Goal: Task Accomplishment & Management: Use online tool/utility

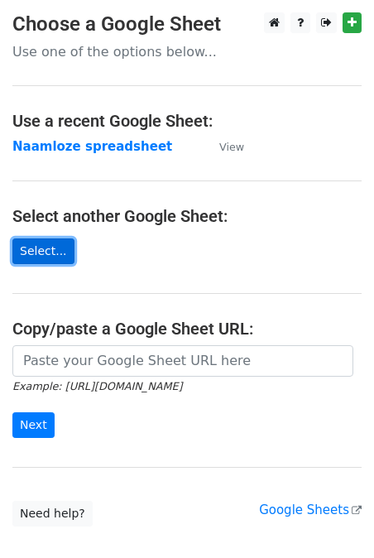
click at [46, 254] on link "Select..." at bounding box center [43, 251] width 62 height 26
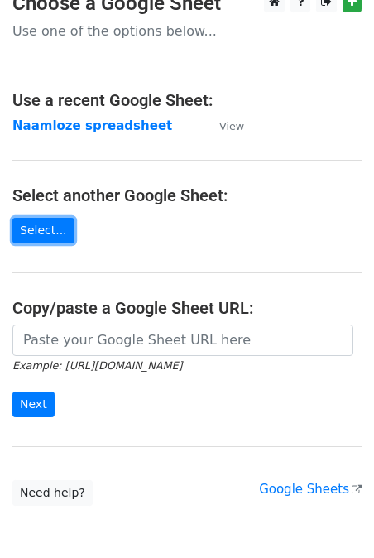
scroll to position [19, 0]
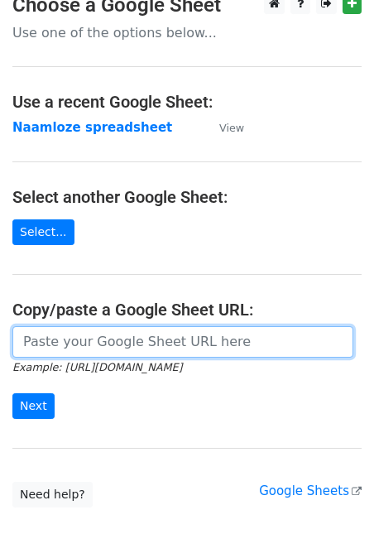
click at [103, 345] on input "url" at bounding box center [182, 341] width 341 height 31
paste input "https://docs.google.com/spreadsheets/d/1pqnfuZZGDF5G2Ls2gQgyDC4Llt3Lo-HpbJp2SG7…"
type input "https://docs.google.com/spreadsheets/d/1pqnfuZZGDF5G2Ls2gQgyDC4Llt3Lo-HpbJp2SG7…"
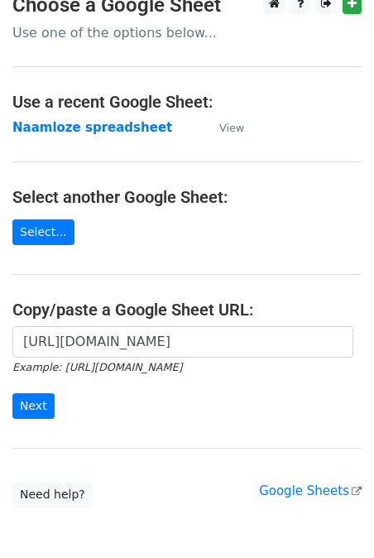
click at [208, 46] on main "Choose a Google Sheet Use one of the options below... Use a recent Google Sheet…" at bounding box center [187, 250] width 374 height 514
click at [142, 33] on p "Use one of the options below..." at bounding box center [186, 32] width 349 height 17
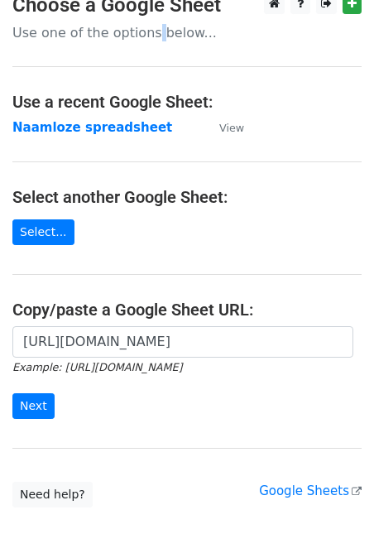
click at [142, 33] on p "Use one of the options below..." at bounding box center [186, 32] width 349 height 17
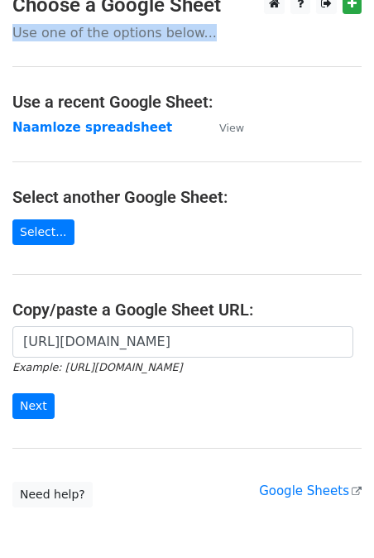
click at [142, 33] on p "Use one of the options below..." at bounding box center [186, 32] width 349 height 17
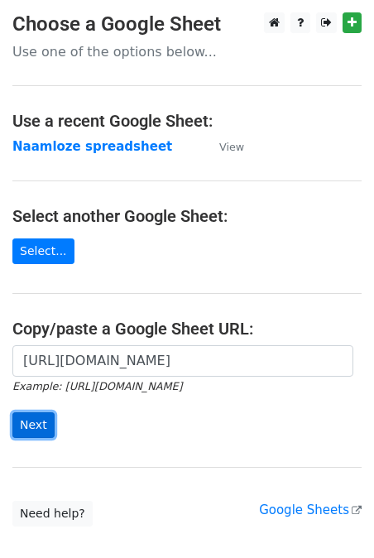
click at [37, 420] on input "Next" at bounding box center [33, 425] width 42 height 26
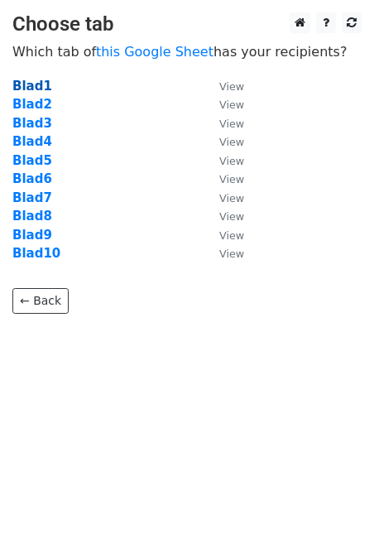
click at [30, 88] on strong "Blad1" at bounding box center [32, 86] width 40 height 15
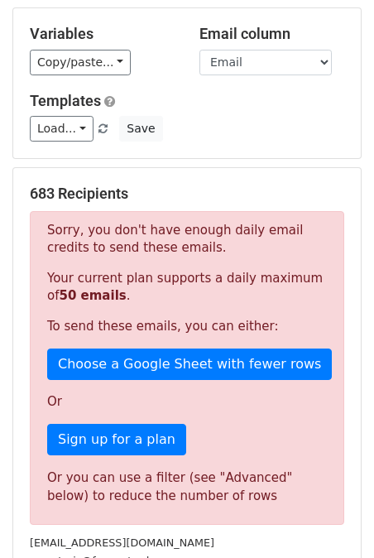
scroll to position [80, 0]
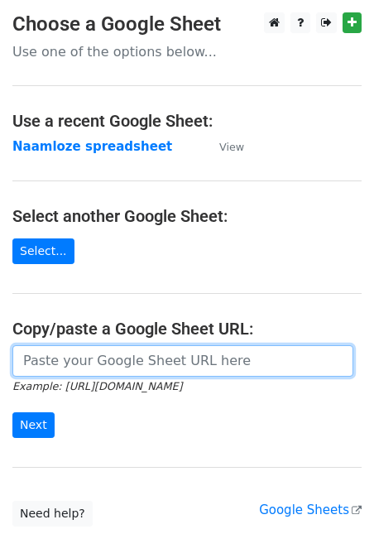
click at [147, 349] on input "url" at bounding box center [182, 360] width 341 height 31
paste input "https://docs.google.com/spreadsheets/d/1pqnfuZZGDF5G2Ls2gQgyDC4Llt3Lo-HpbJp2SG7…"
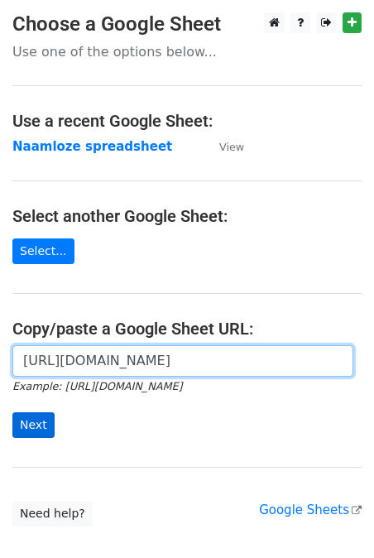
type input "https://docs.google.com/spreadsheets/d/1pqnfuZZGDF5G2Ls2gQgyDC4Llt3Lo-HpbJp2SG7…"
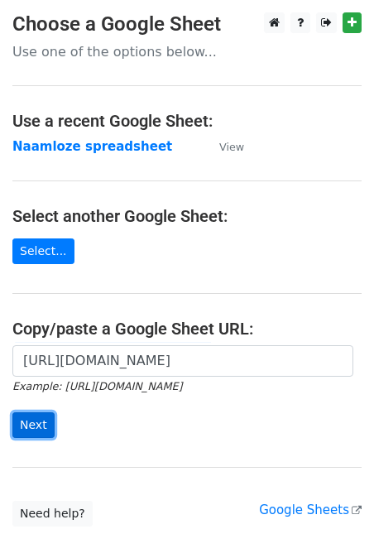
click at [38, 419] on input "Next" at bounding box center [33, 425] width 42 height 26
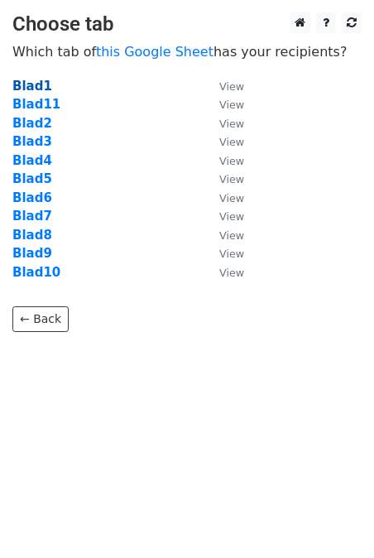
click at [32, 86] on strong "Blad1" at bounding box center [32, 86] width 40 height 15
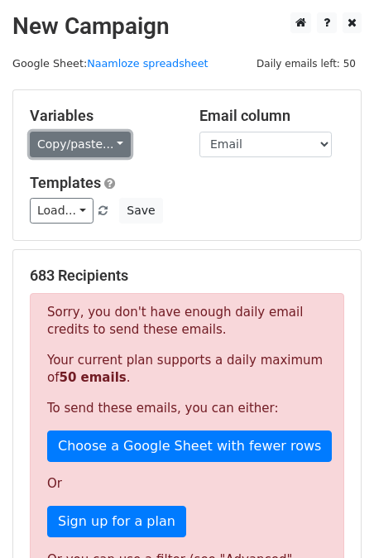
click at [110, 134] on link "Copy/paste..." at bounding box center [80, 145] width 101 height 26
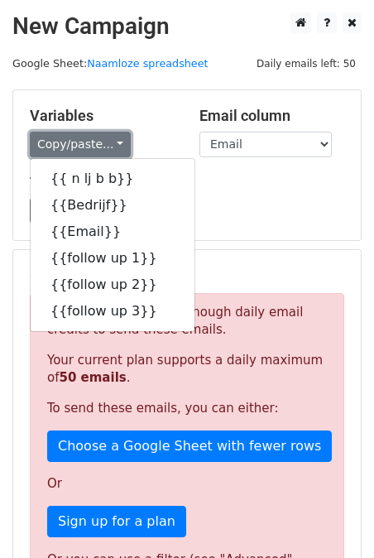
click at [110, 134] on link "Copy/paste..." at bounding box center [80, 145] width 101 height 26
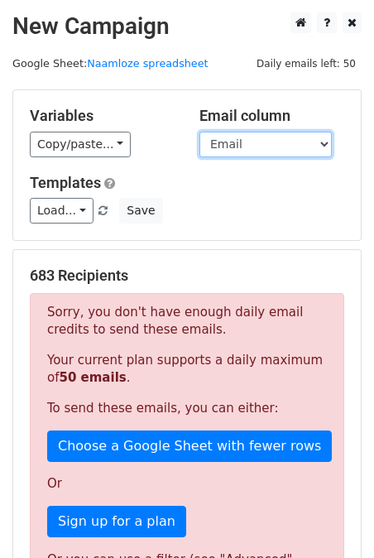
click at [227, 143] on select "n lj b b Bedrijf Email follow up 1 follow up 2 follow up 3" at bounding box center [266, 145] width 132 height 26
click at [185, 137] on div "Variables Copy/paste... {{ n lj b b}} {{Bedrijf}} {{Email}} {{follow up 1}} {{f…" at bounding box center [102, 132] width 170 height 50
click at [215, 147] on select "n lj b b Bedrijf Email follow up 1 follow up 2 follow up 3" at bounding box center [266, 145] width 132 height 26
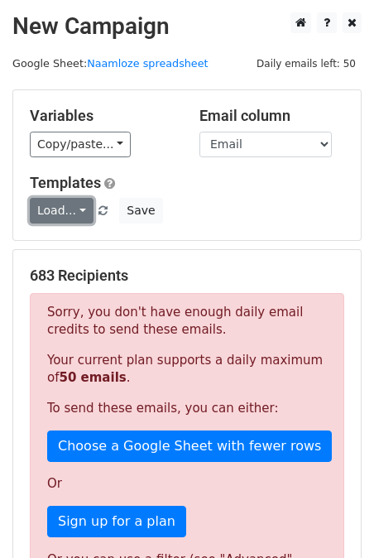
click at [74, 211] on link "Load..." at bounding box center [62, 211] width 64 height 26
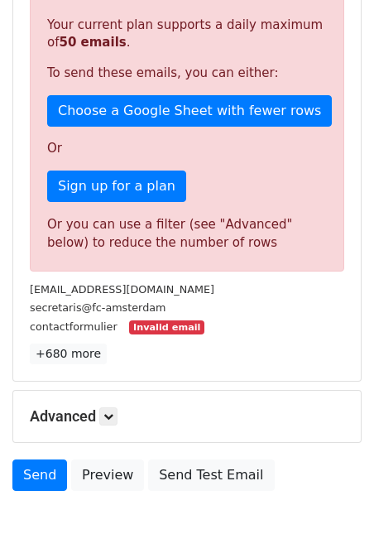
scroll to position [361, 0]
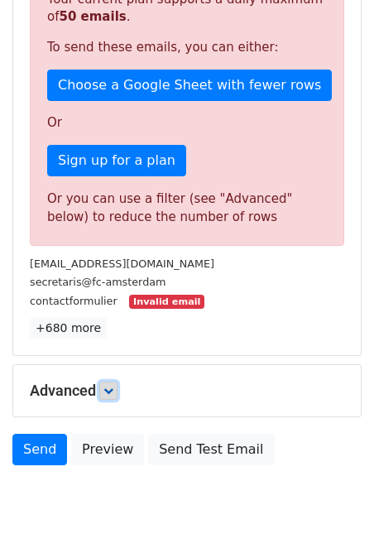
click at [107, 387] on icon at bounding box center [108, 391] width 10 height 10
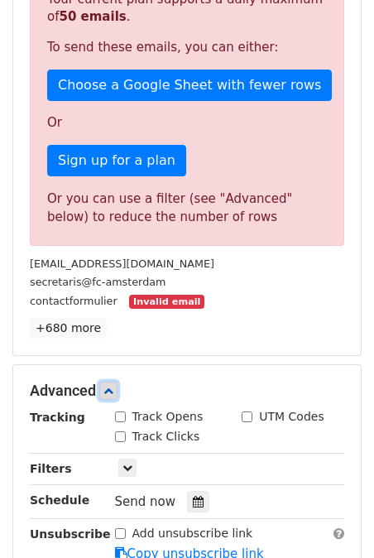
click at [107, 387] on icon at bounding box center [108, 391] width 10 height 10
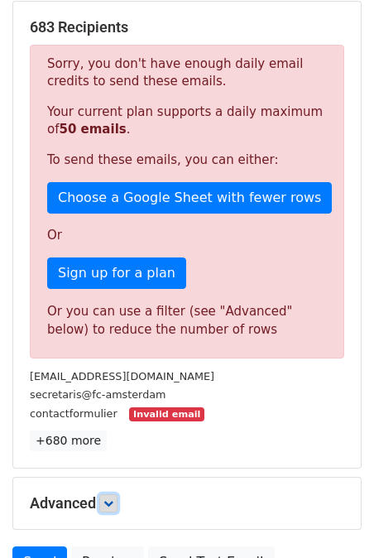
scroll to position [219, 0]
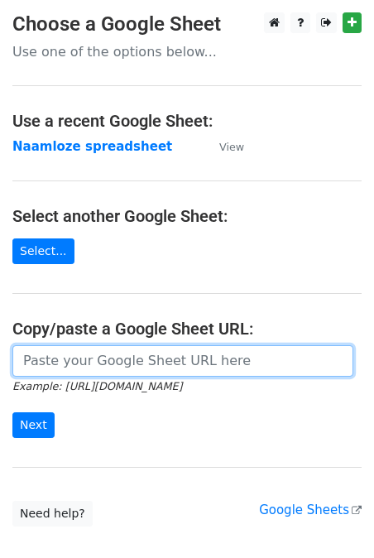
click at [91, 358] on input "url" at bounding box center [182, 360] width 341 height 31
paste input "https://docs.google.com/spreadsheets/d/1pqnfuZZGDF5G2Ls2gQgyDC4Llt3Lo-HpbJp2SG7…"
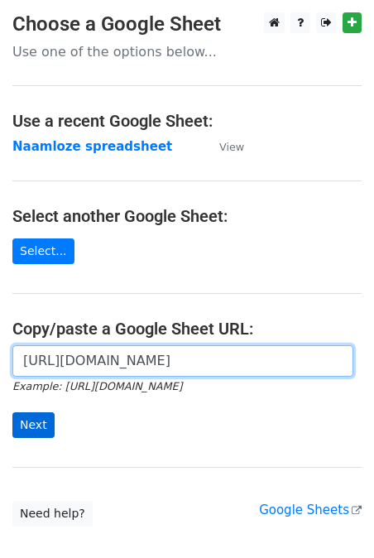
type input "https://docs.google.com/spreadsheets/d/1pqnfuZZGDF5G2Ls2gQgyDC4Llt3Lo-HpbJp2SG7…"
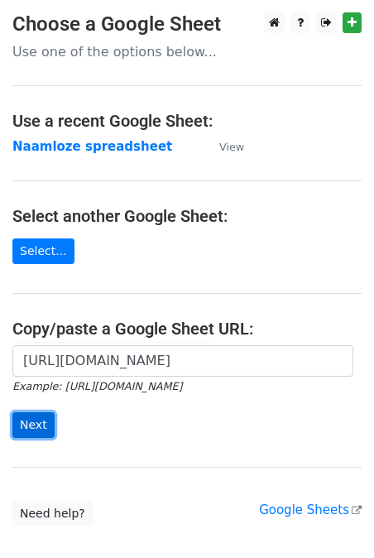
click at [34, 434] on input "Next" at bounding box center [33, 425] width 42 height 26
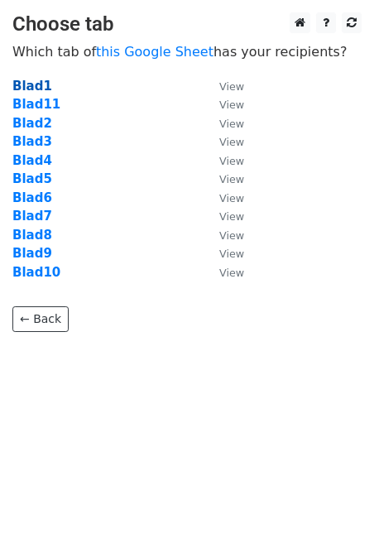
click at [36, 84] on strong "Blad1" at bounding box center [32, 86] width 40 height 15
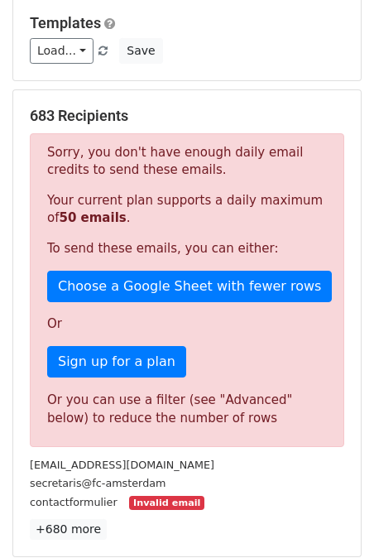
scroll to position [33, 0]
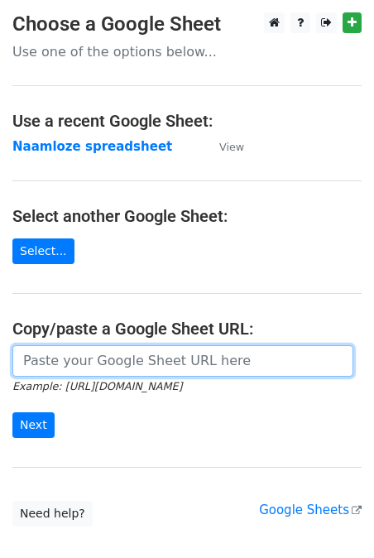
click at [84, 353] on input "url" at bounding box center [182, 360] width 341 height 31
paste input "https://docs.google.com/spreadsheets/d/1pqnfuZZGDF5G2Ls2gQgyDC4Llt3Lo-HpbJp2SG7…"
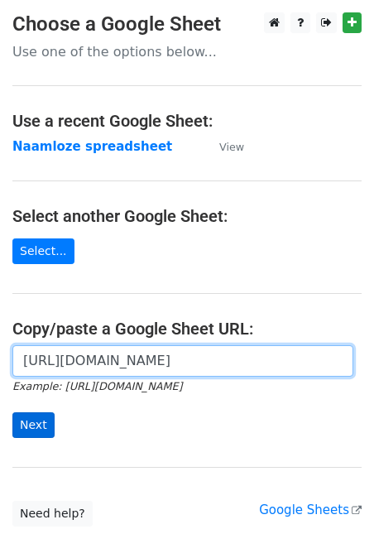
type input "https://docs.google.com/spreadsheets/d/1pqnfuZZGDF5G2Ls2gQgyDC4Llt3Lo-HpbJp2SG7…"
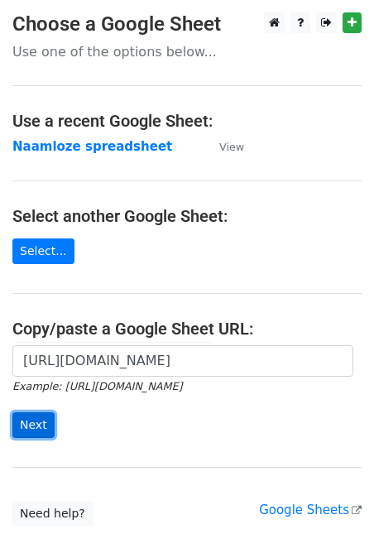
click at [33, 415] on input "Next" at bounding box center [33, 425] width 42 height 26
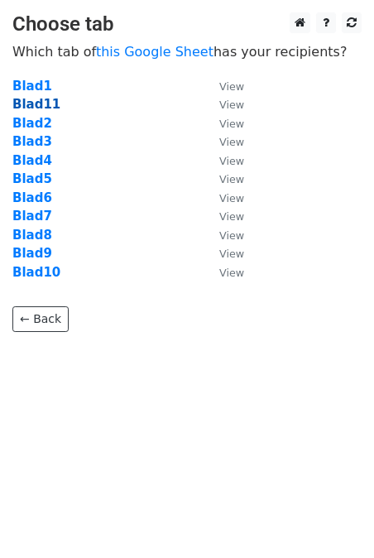
click at [46, 108] on strong "Blad11" at bounding box center [36, 104] width 48 height 15
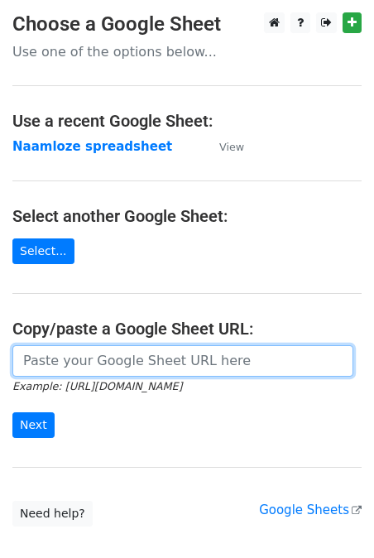
click at [91, 359] on input "url" at bounding box center [182, 360] width 341 height 31
paste input "[URL][DOMAIN_NAME]"
type input "https://docs.google.com/spreadsheets/d/1pqnfuZZGDF5G2Ls2gQgyDC4Llt3Lo-HpbJp2SG7…"
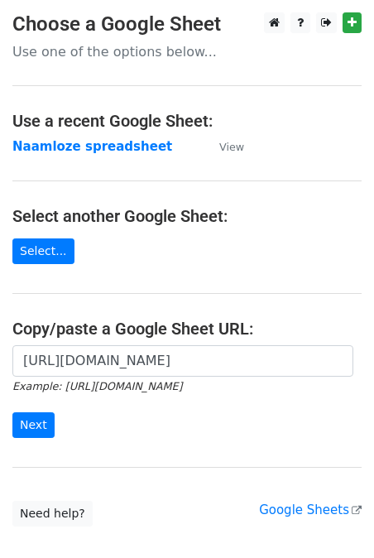
click at [41, 450] on div "https://docs.google.com/spreadsheets/d/1pqnfuZZGDF5G2Ls2gQgyDC4Llt3Lo-HpbJp2SG7…" at bounding box center [187, 399] width 374 height 109
click at [36, 428] on input "Next" at bounding box center [33, 425] width 42 height 26
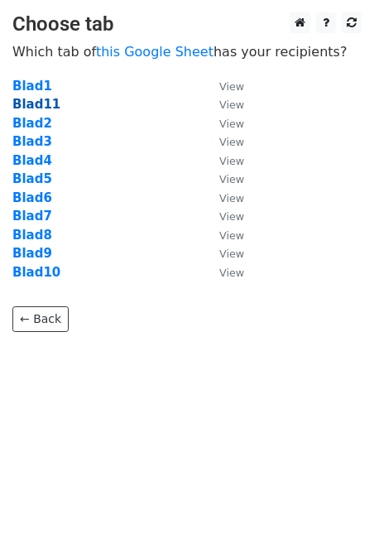
click at [29, 101] on strong "Blad11" at bounding box center [36, 104] width 48 height 15
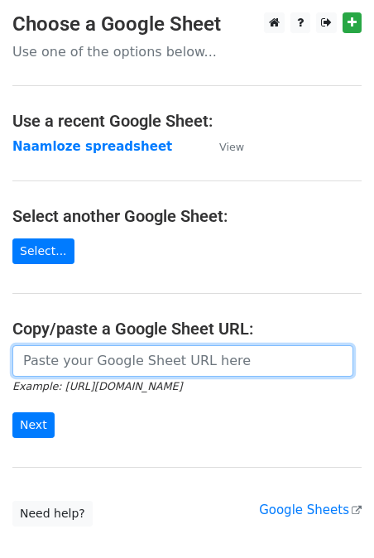
click at [108, 360] on input "url" at bounding box center [182, 360] width 341 height 31
paste input "[URL][DOMAIN_NAME]"
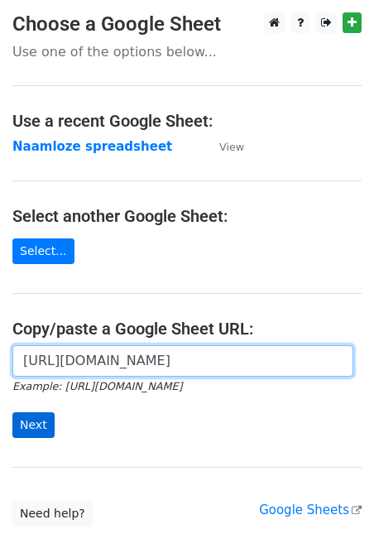
type input "https://docs.google.com/spreadsheets/d/1pqnfuZZGDF5G2Ls2gQgyDC4Llt3Lo-HpbJp2SG7…"
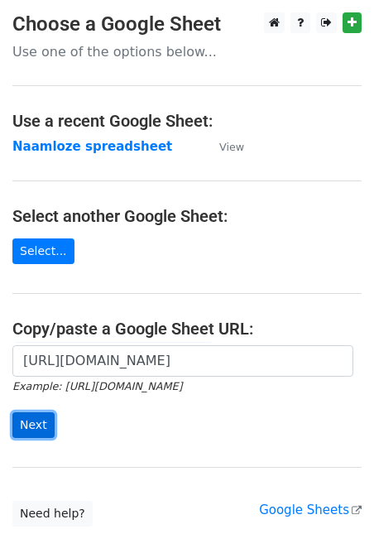
click at [29, 417] on input "Next" at bounding box center [33, 425] width 42 height 26
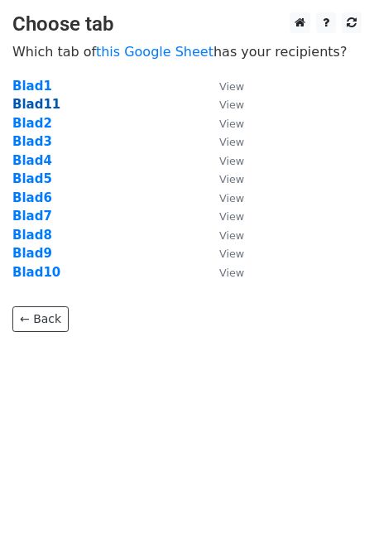
click at [27, 108] on strong "Blad11" at bounding box center [36, 104] width 48 height 15
